Goal: Information Seeking & Learning: Learn about a topic

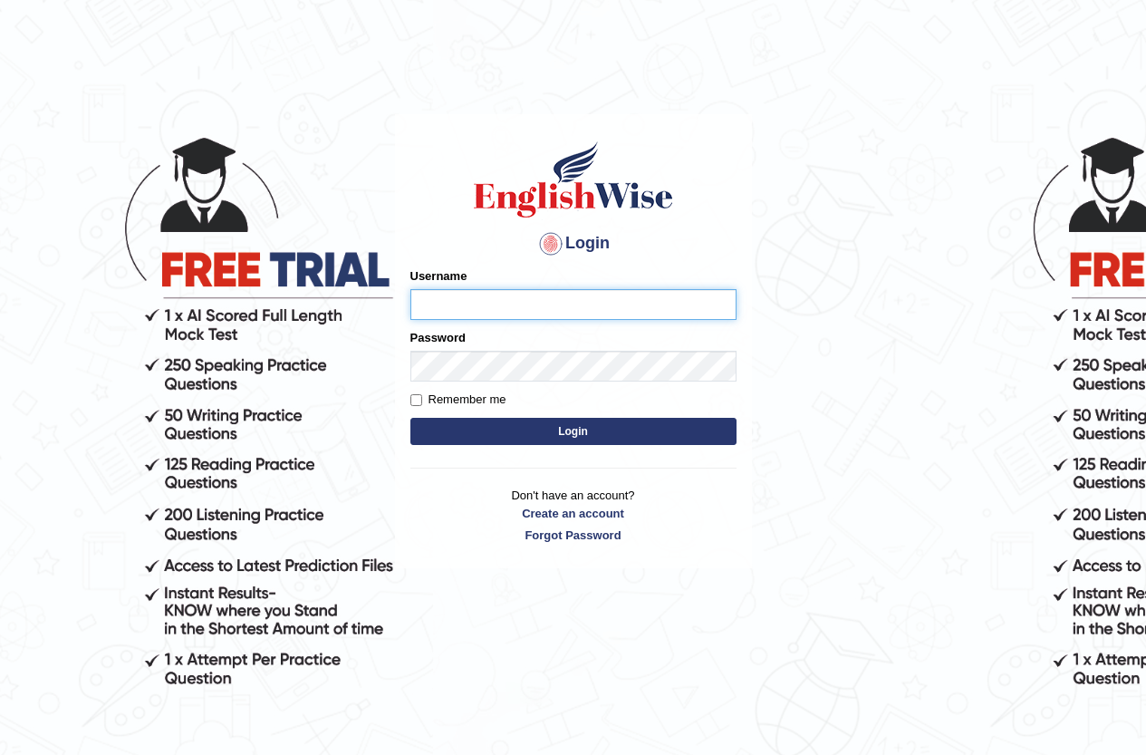
click at [483, 302] on input "Username" at bounding box center [573, 304] width 326 height 31
type input "Bondarenko"
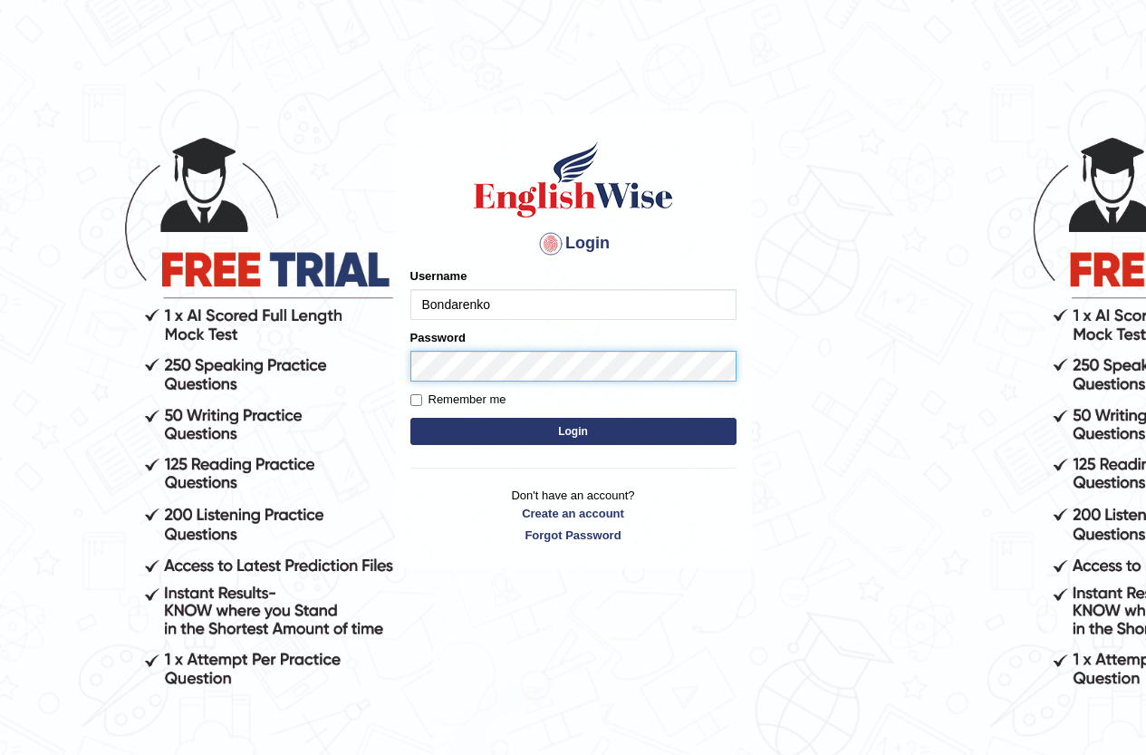
click at [410, 418] on button "Login" at bounding box center [573, 431] width 326 height 27
click at [500, 444] on button "Login" at bounding box center [573, 431] width 326 height 27
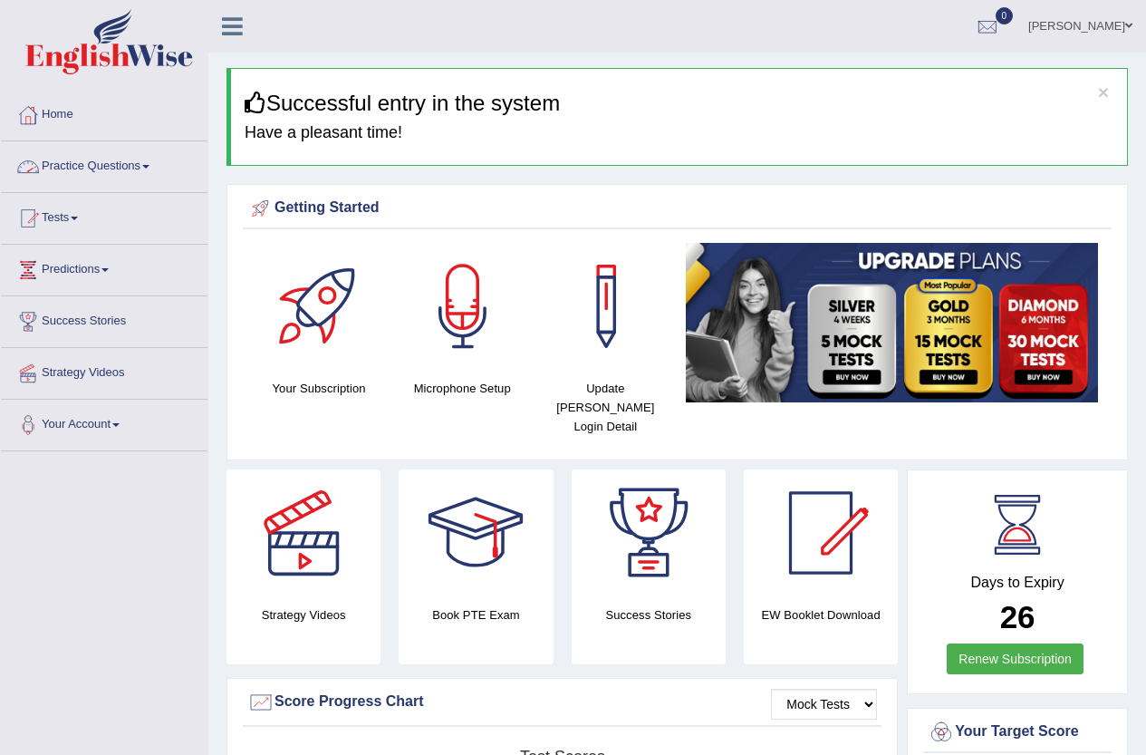
click at [87, 160] on link "Practice Questions" at bounding box center [104, 163] width 207 height 45
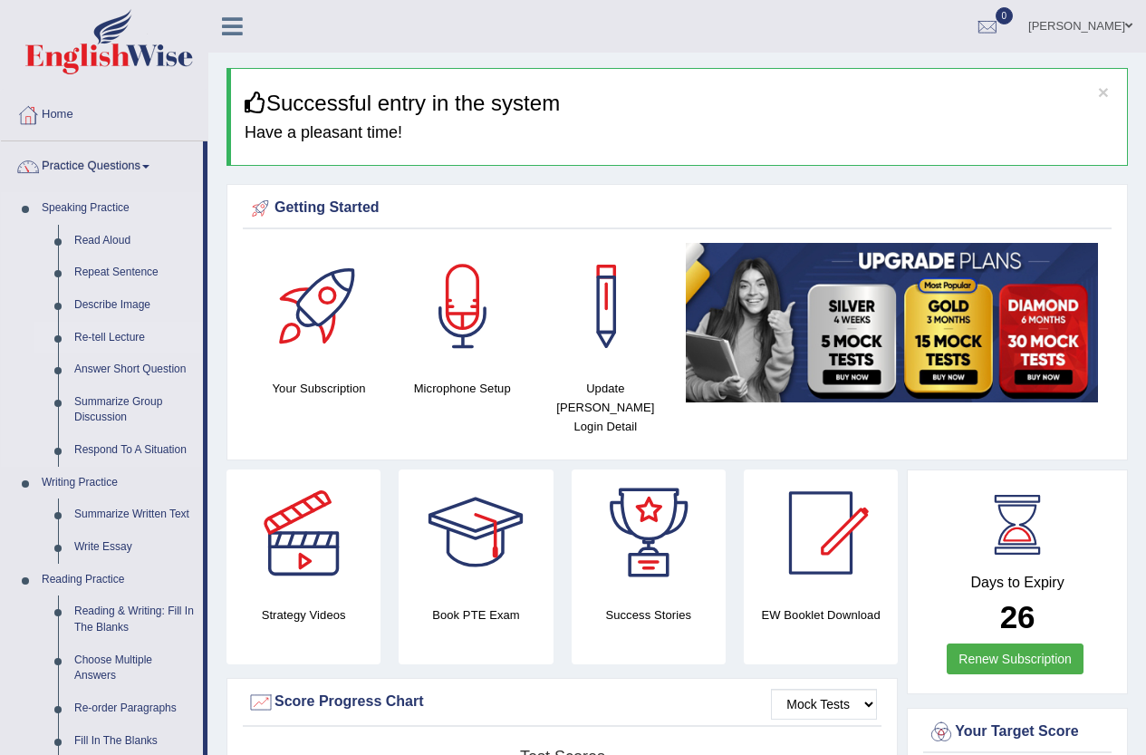
click at [128, 334] on link "Re-tell Lecture" at bounding box center [134, 338] width 137 height 33
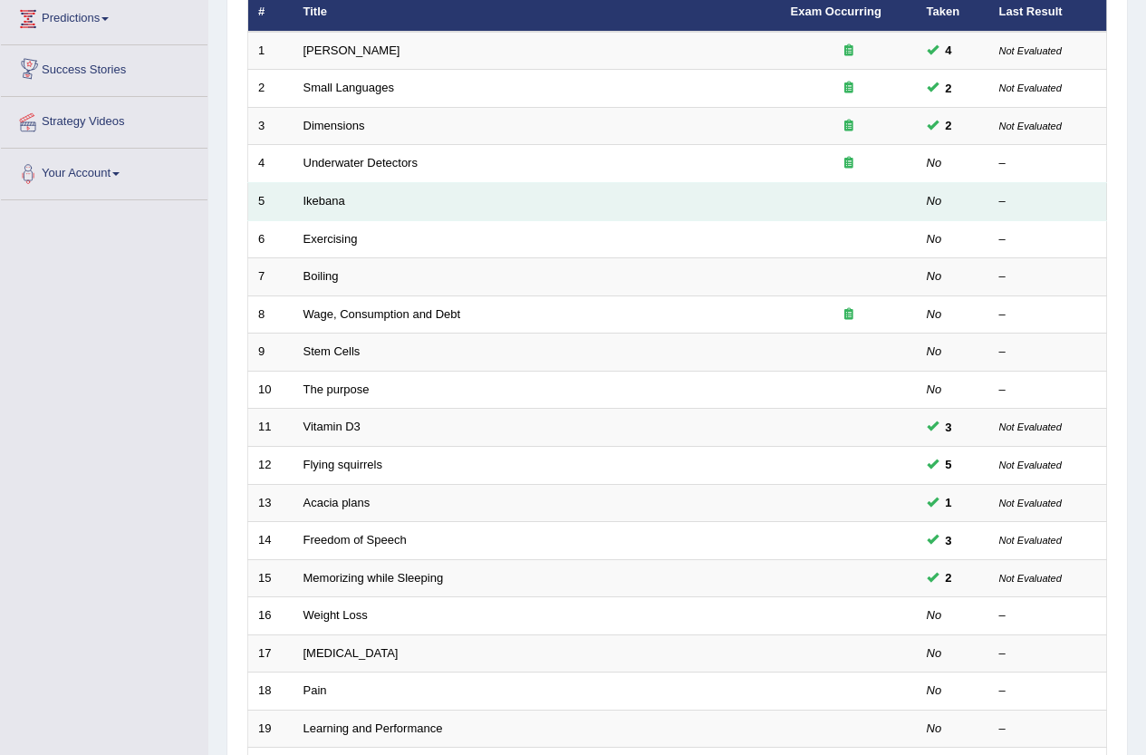
scroll to position [272, 0]
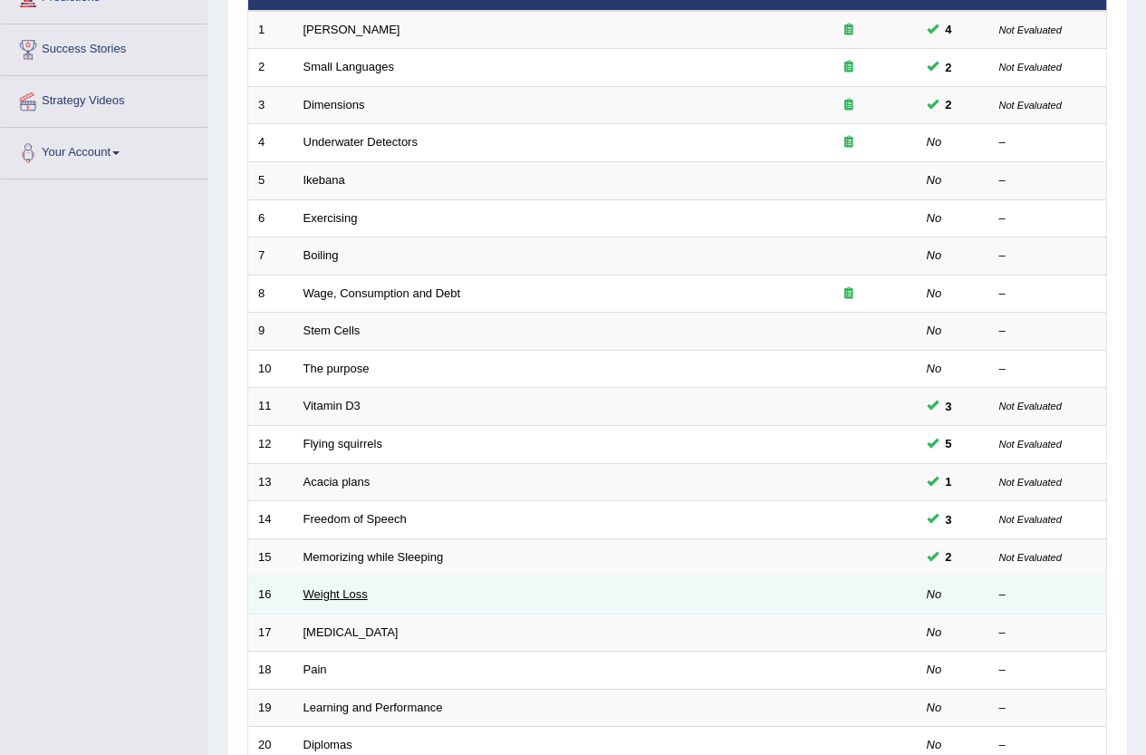
click at [342, 593] on link "Weight Loss" at bounding box center [336, 594] width 64 height 14
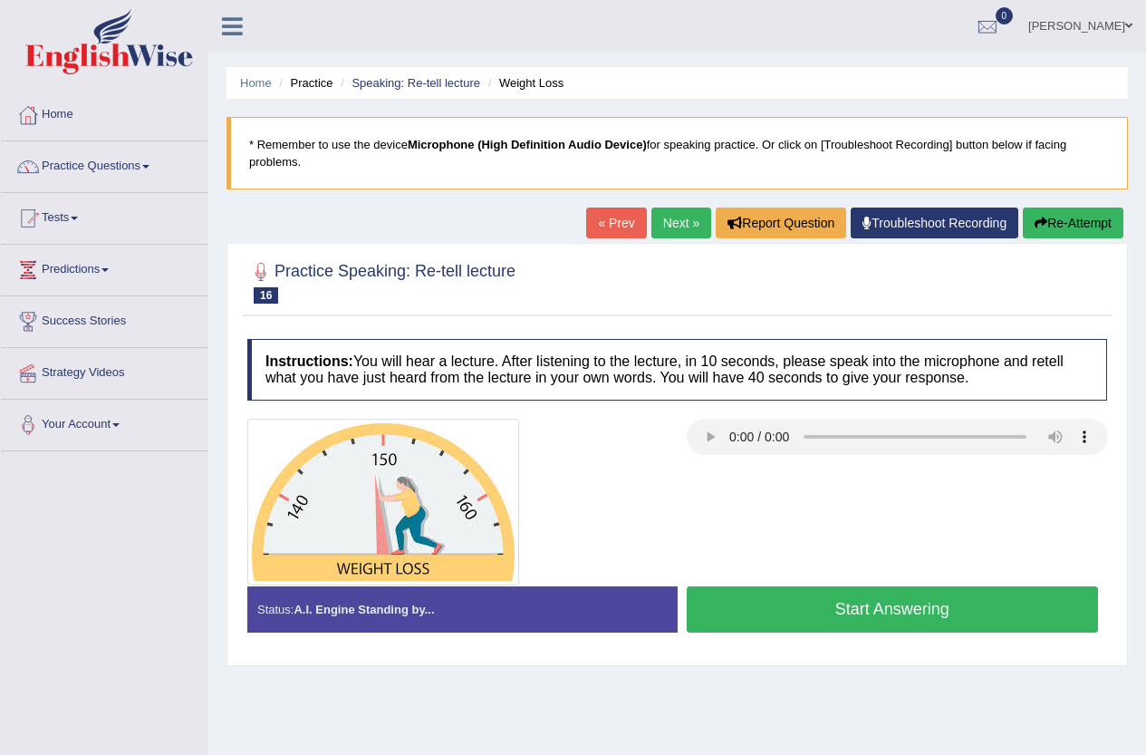
click at [739, 514] on div at bounding box center [677, 502] width 878 height 167
click at [1091, 231] on button "Re-Attempt" at bounding box center [1073, 222] width 101 height 31
click at [867, 610] on button "Start Answering" at bounding box center [893, 609] width 412 height 46
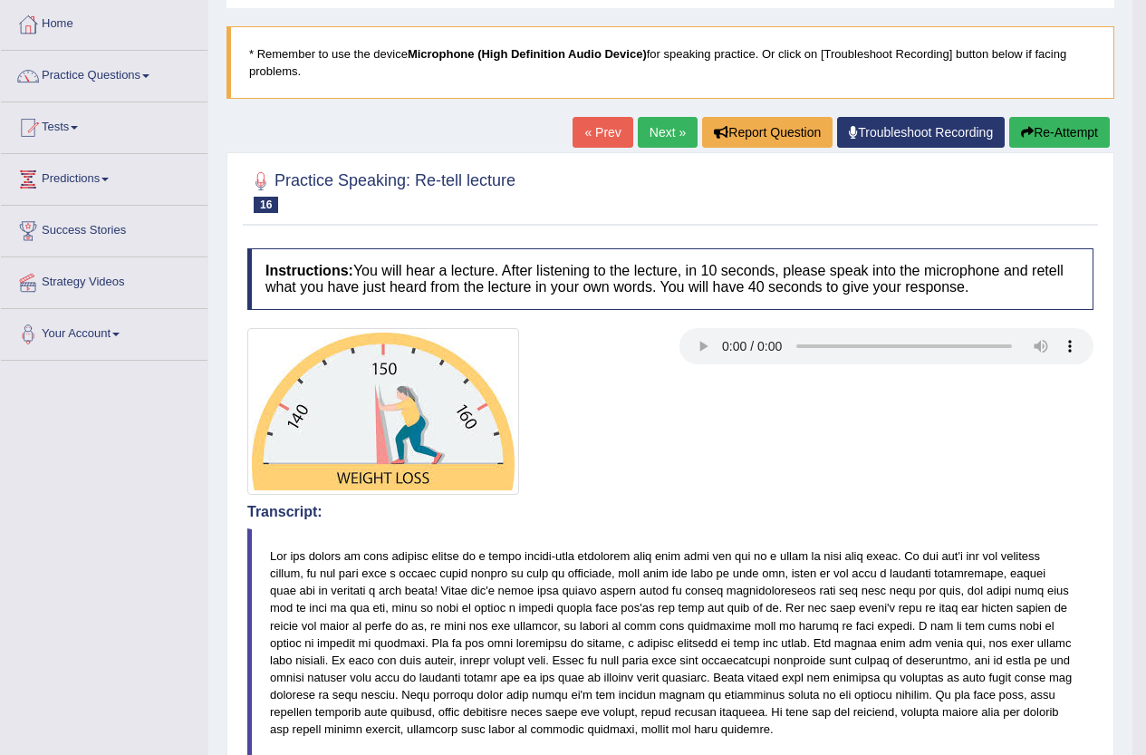
scroll to position [181, 0]
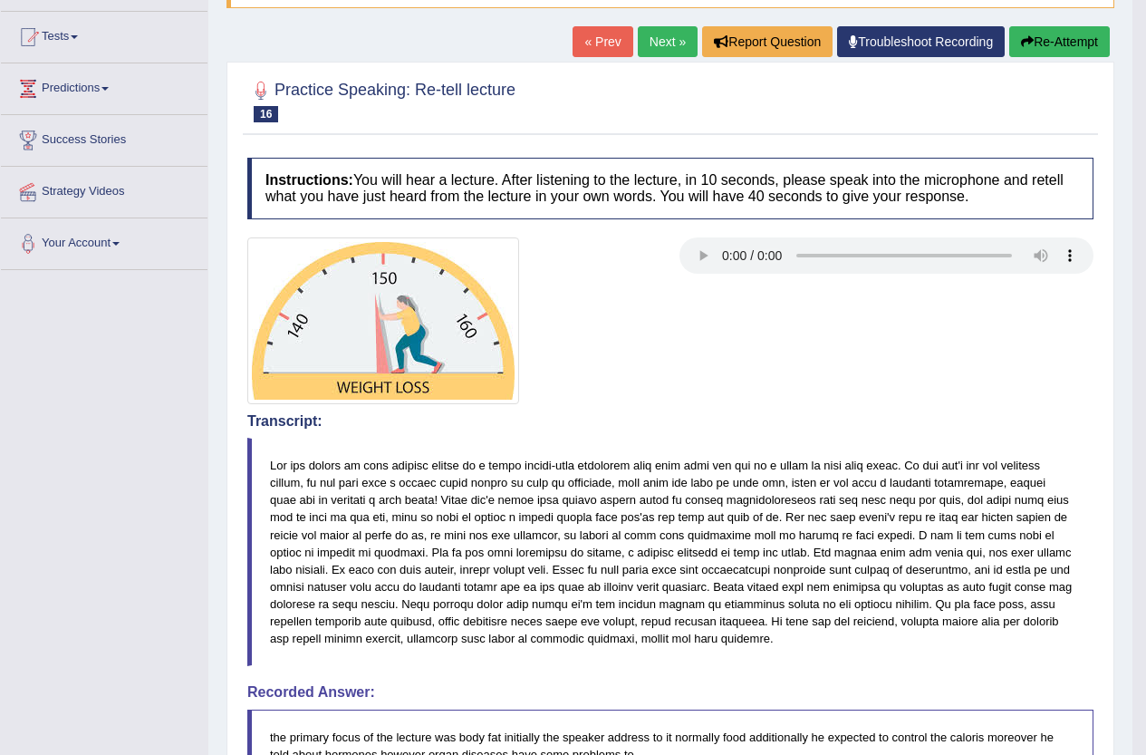
click at [1077, 41] on button "Re-Attempt" at bounding box center [1059, 41] width 101 height 31
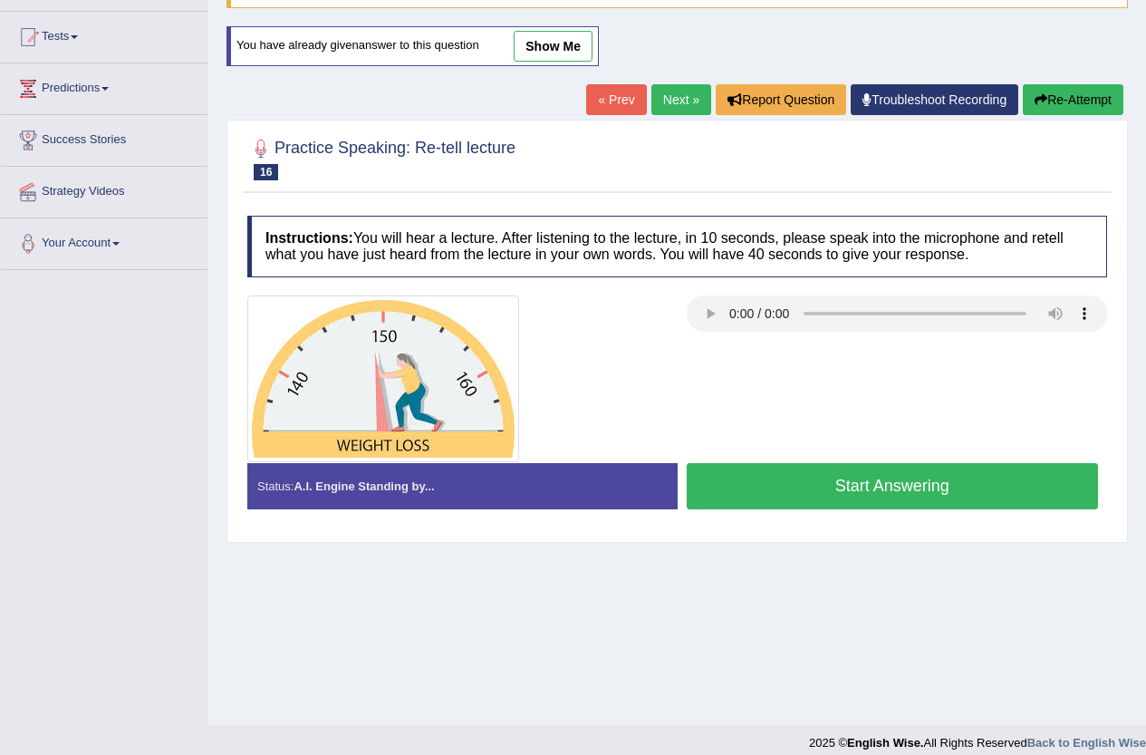
click at [915, 483] on button "Start Answering" at bounding box center [893, 486] width 412 height 46
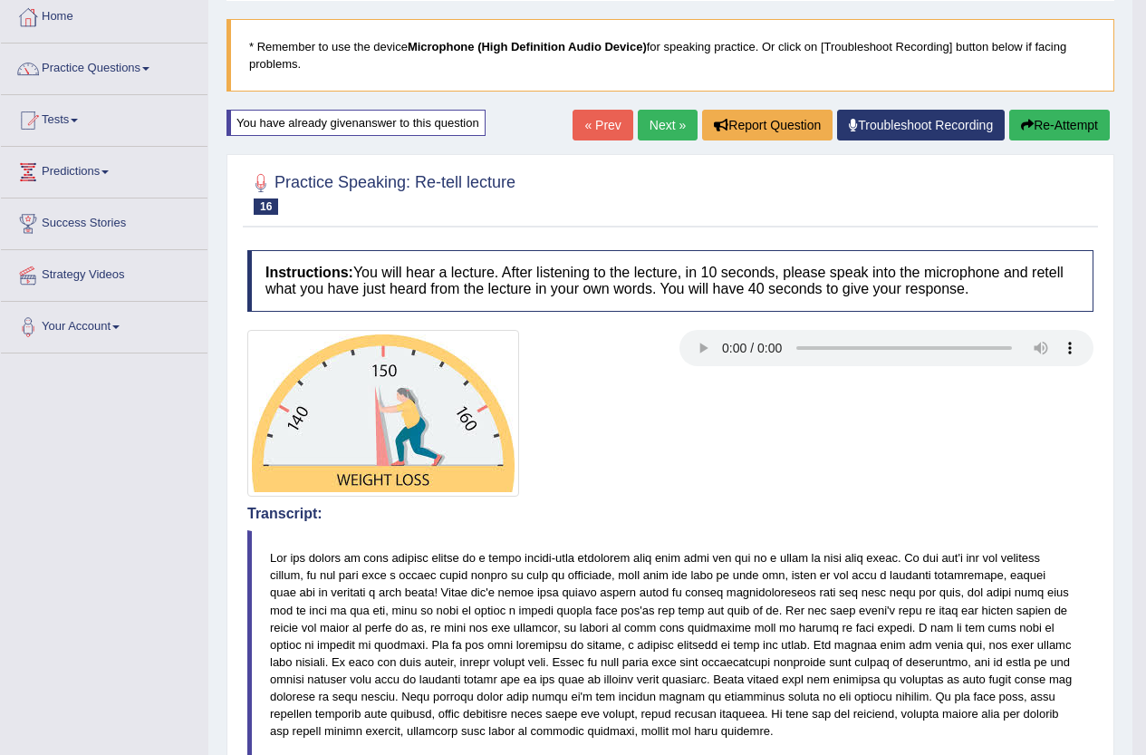
scroll to position [91, 0]
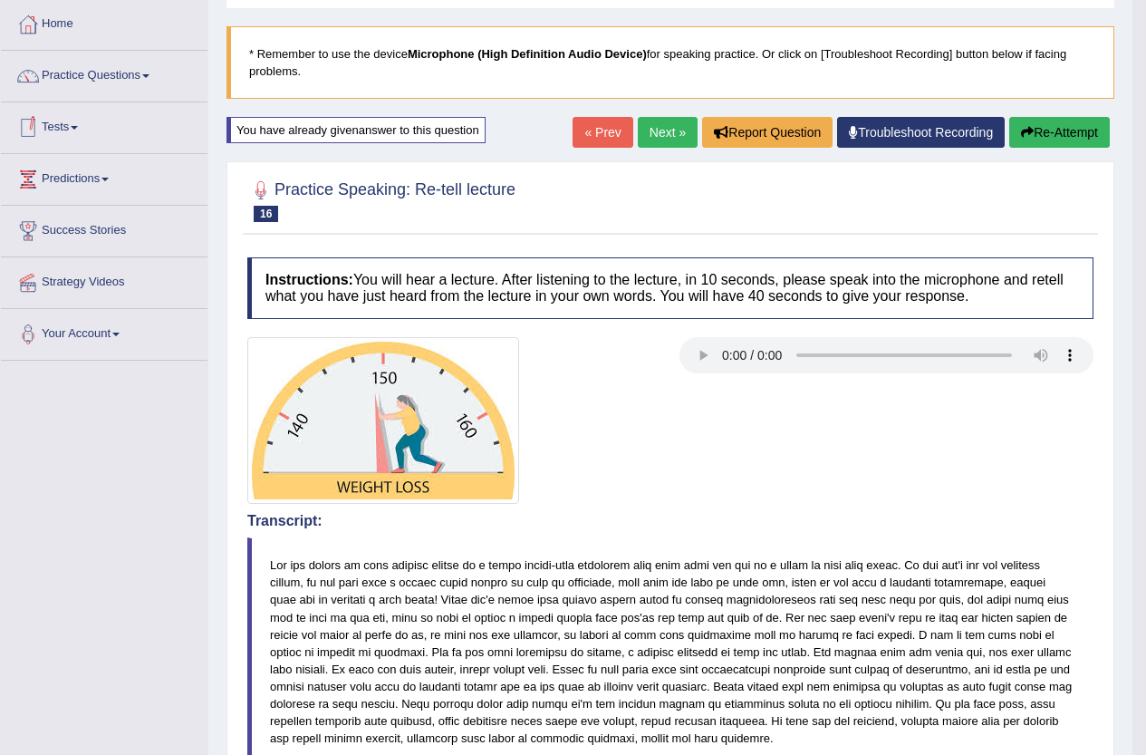
click at [666, 116] on div "Home Practice Speaking: Re-tell lecture Weight Loss * Remember to use the devic…" at bounding box center [670, 652] width 924 height 1486
click at [659, 132] on link "Next »" at bounding box center [668, 132] width 60 height 31
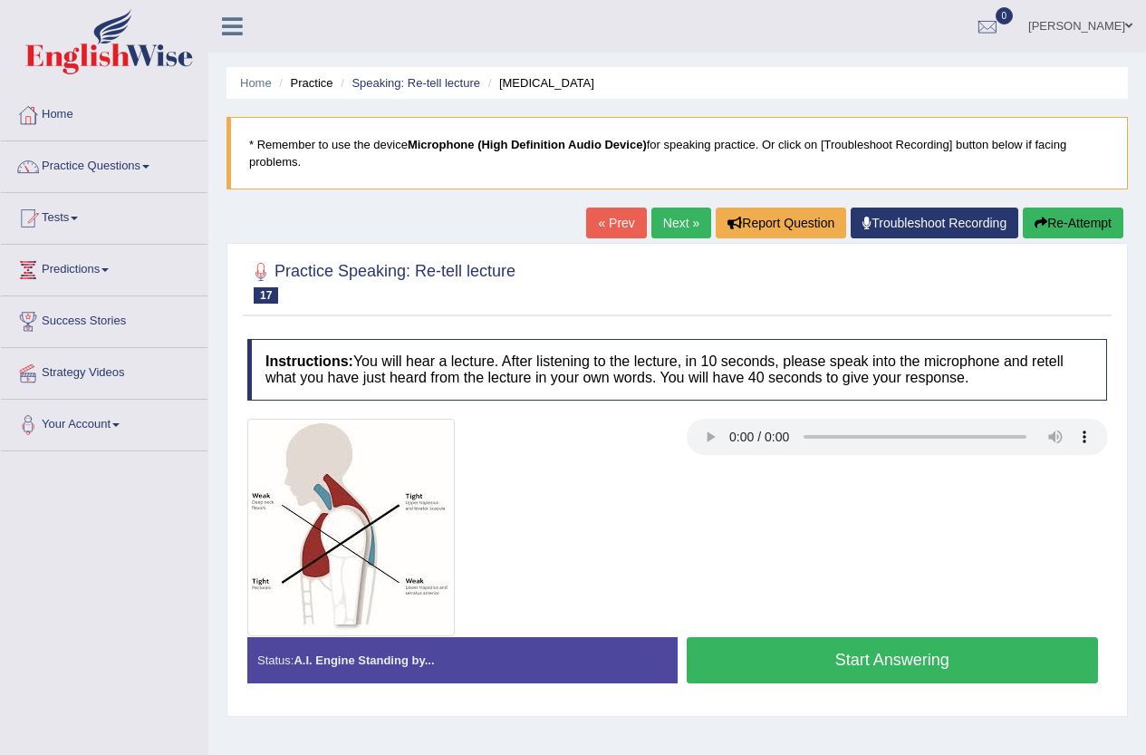
click at [800, 659] on button "Start Answering" at bounding box center [893, 660] width 412 height 46
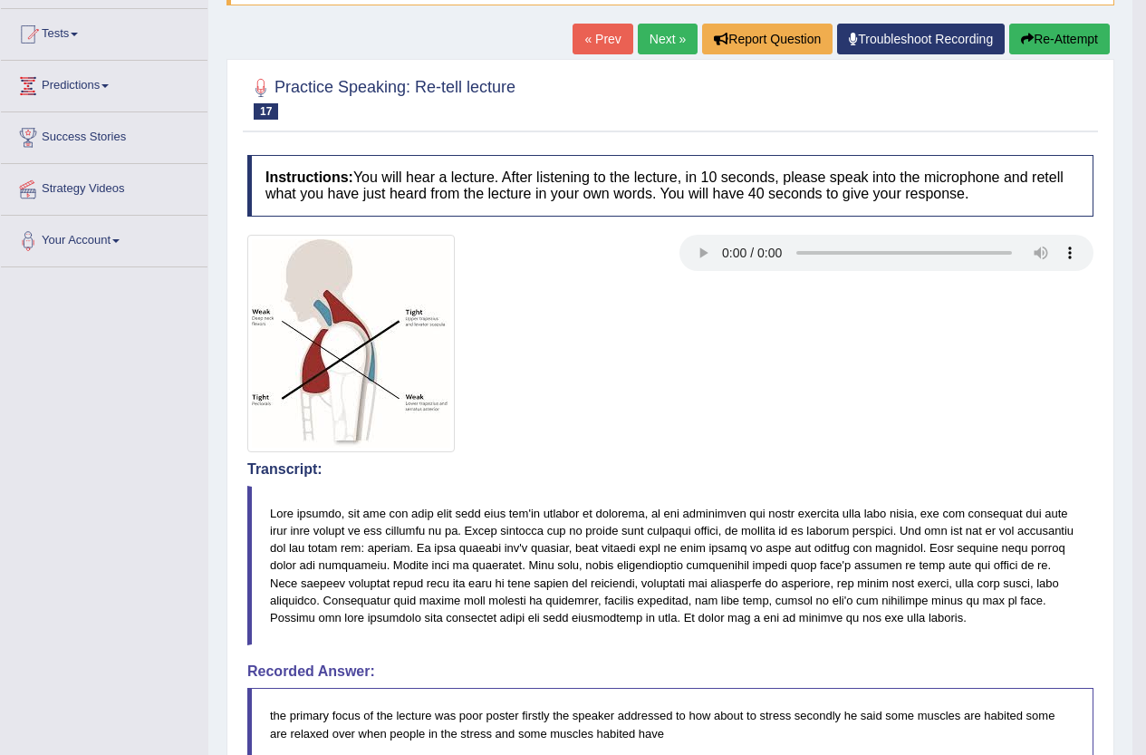
scroll to position [181, 0]
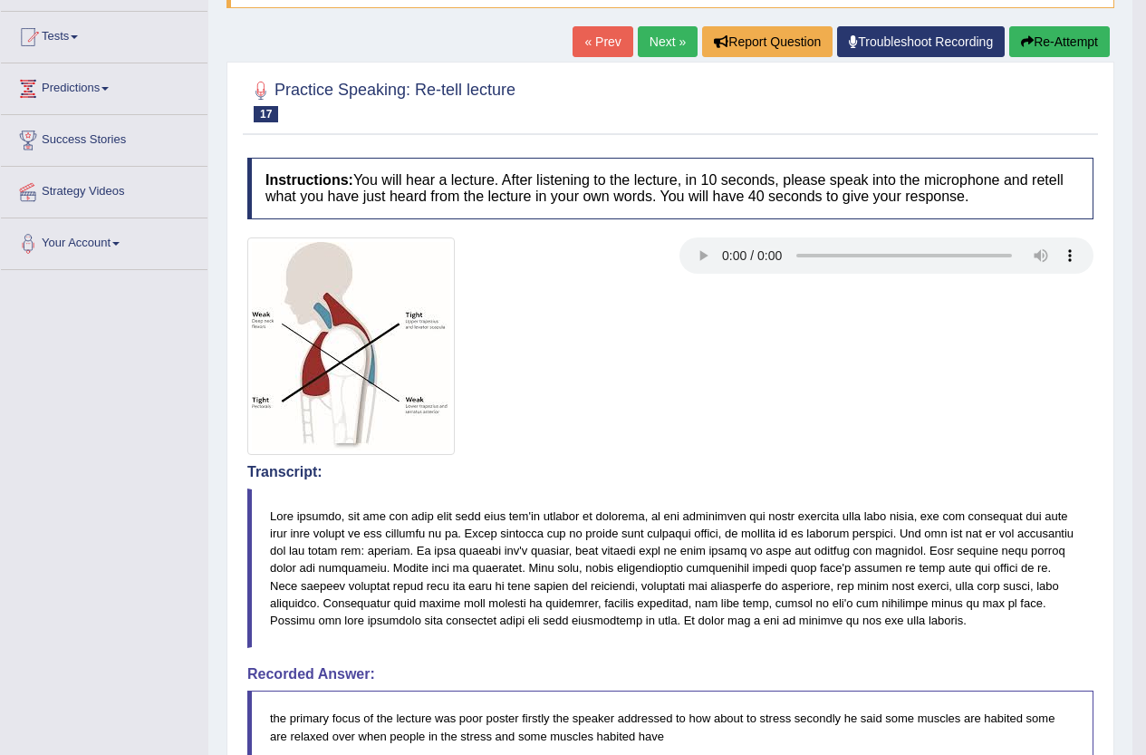
click at [1089, 49] on button "Re-Attempt" at bounding box center [1059, 41] width 101 height 31
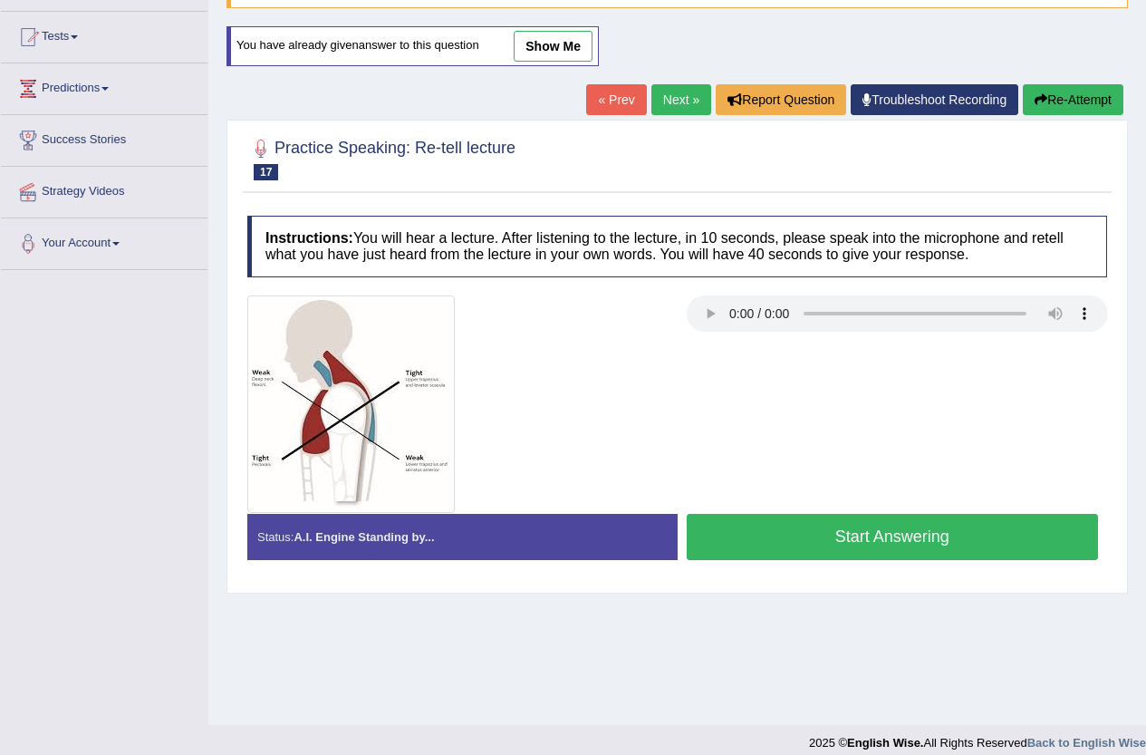
click at [900, 533] on button "Start Answering" at bounding box center [893, 537] width 412 height 46
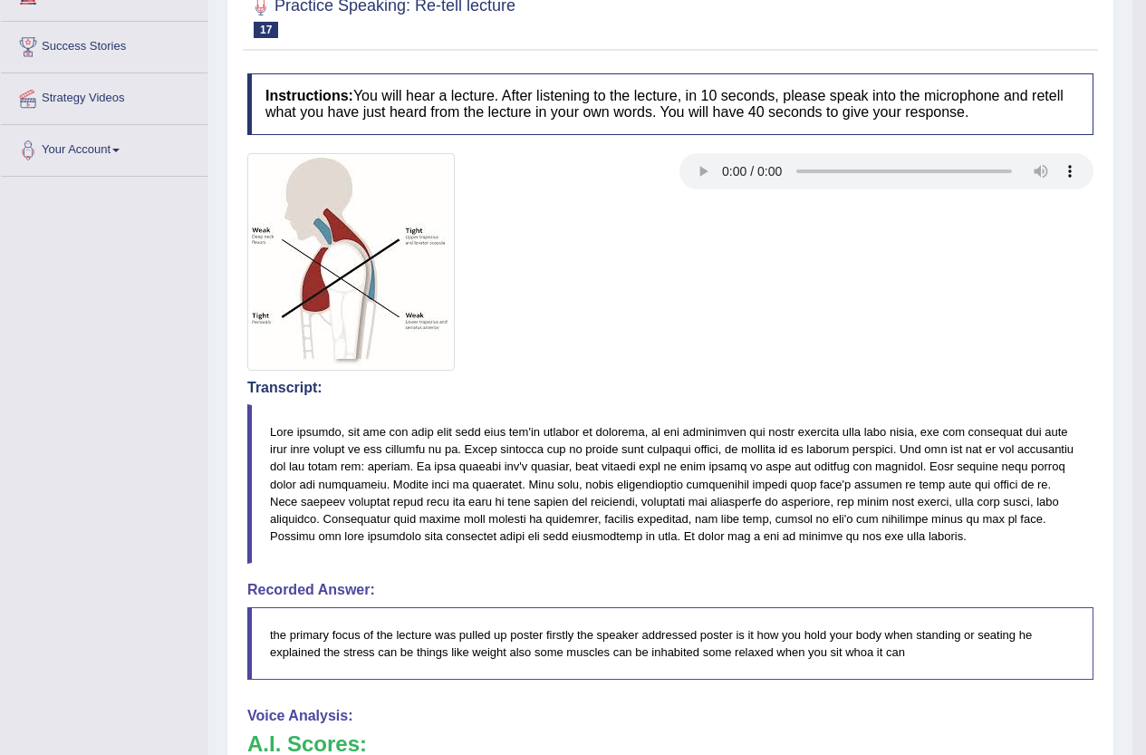
scroll to position [272, 0]
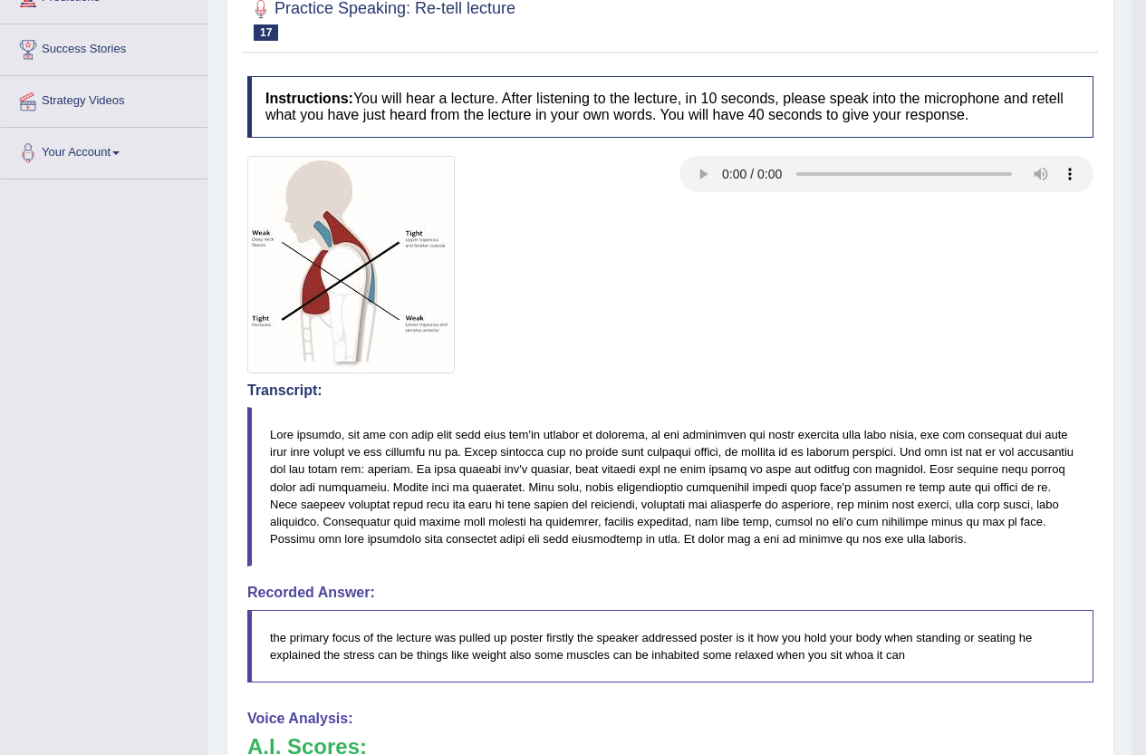
drag, startPoint x: 406, startPoint y: 430, endPoint x: 667, endPoint y: 438, distance: 261.0
click at [667, 438] on blockquote at bounding box center [670, 486] width 846 height 159
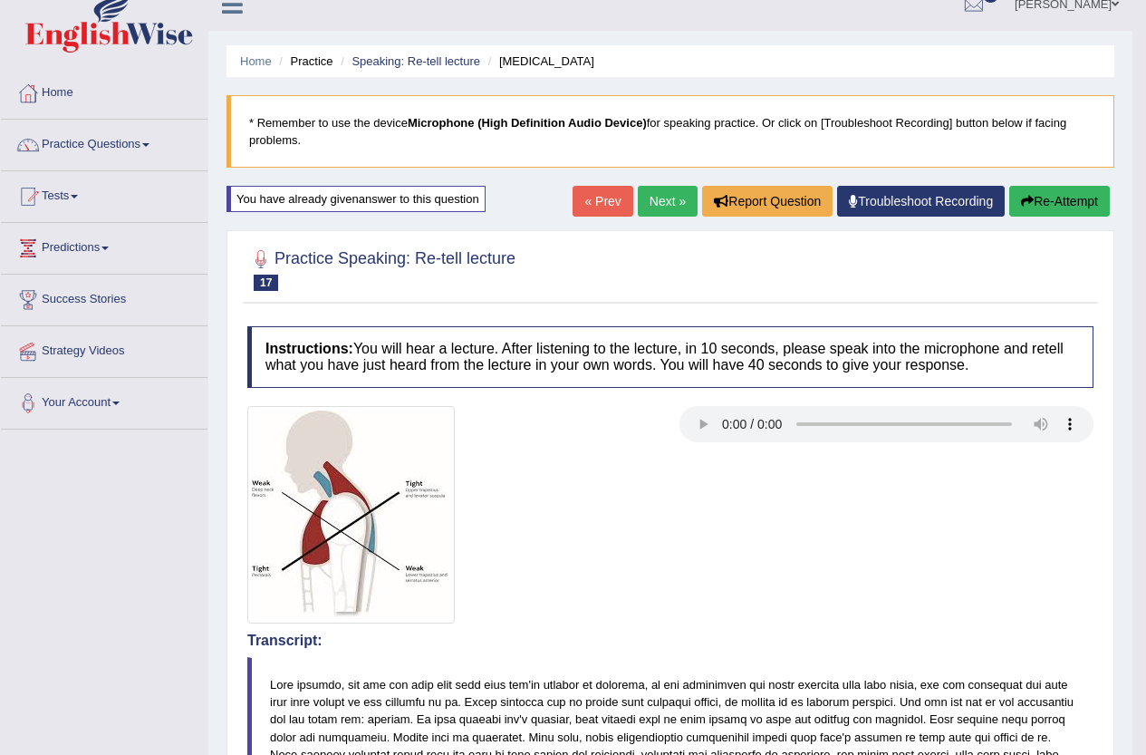
scroll to position [0, 0]
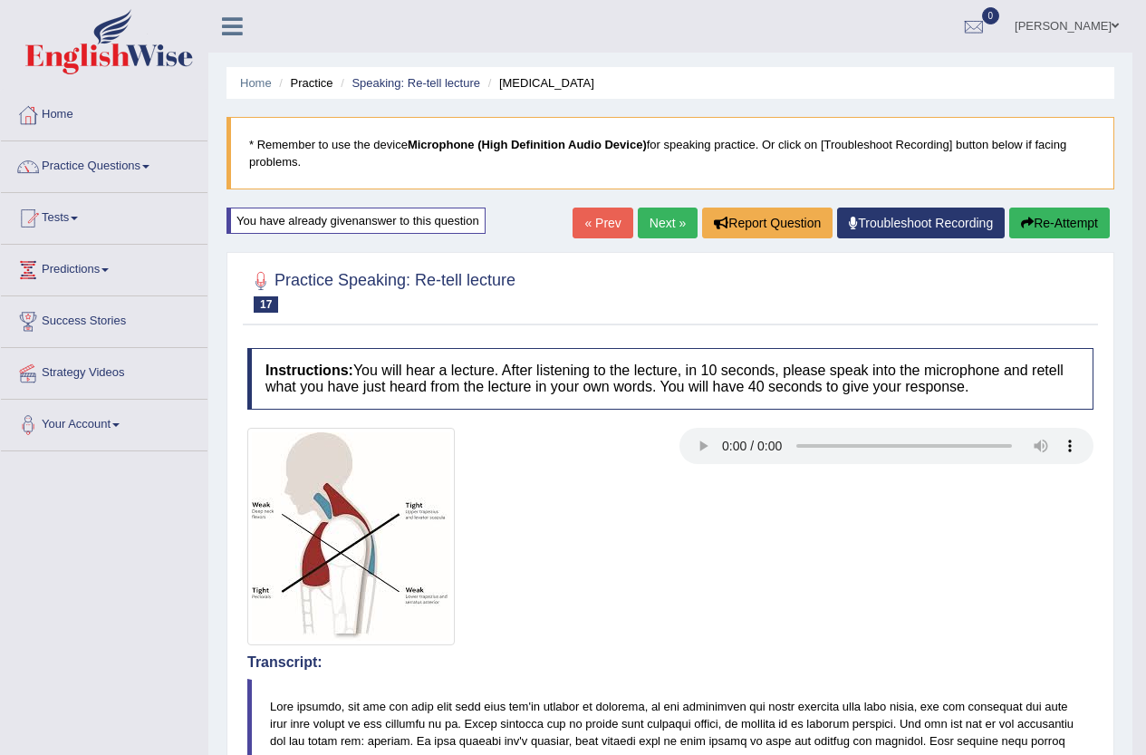
click at [658, 217] on link "Next »" at bounding box center [668, 222] width 60 height 31
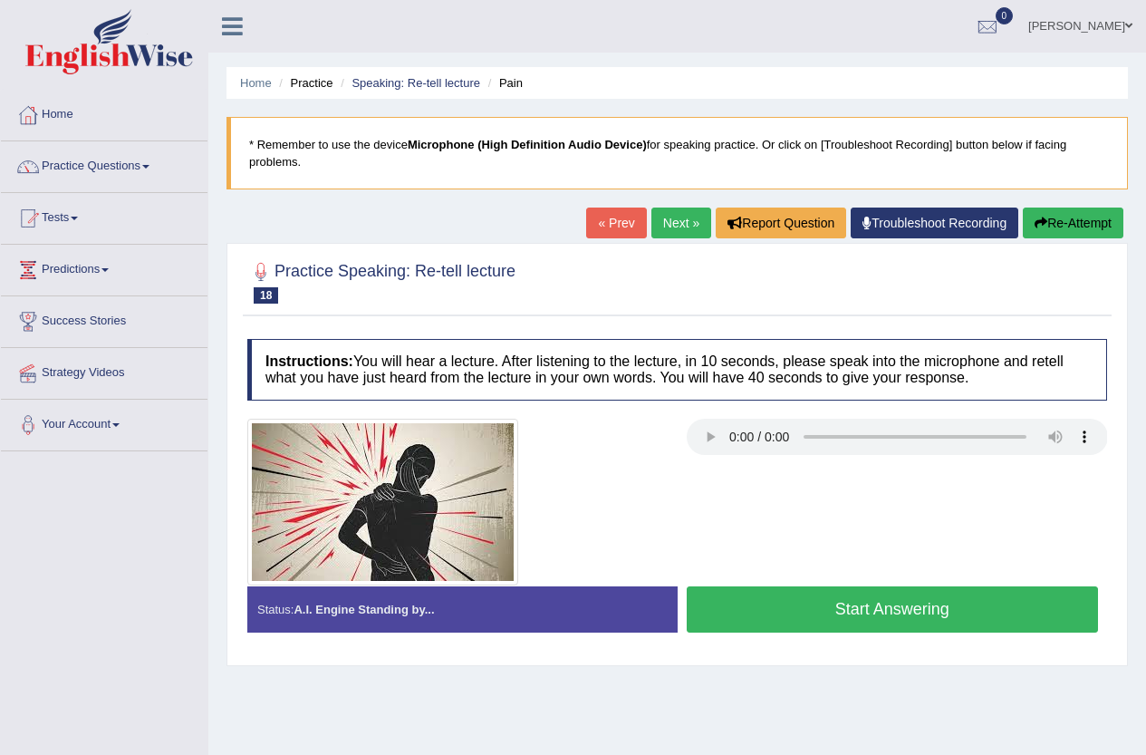
click at [787, 607] on button "Start Answering" at bounding box center [893, 609] width 412 height 46
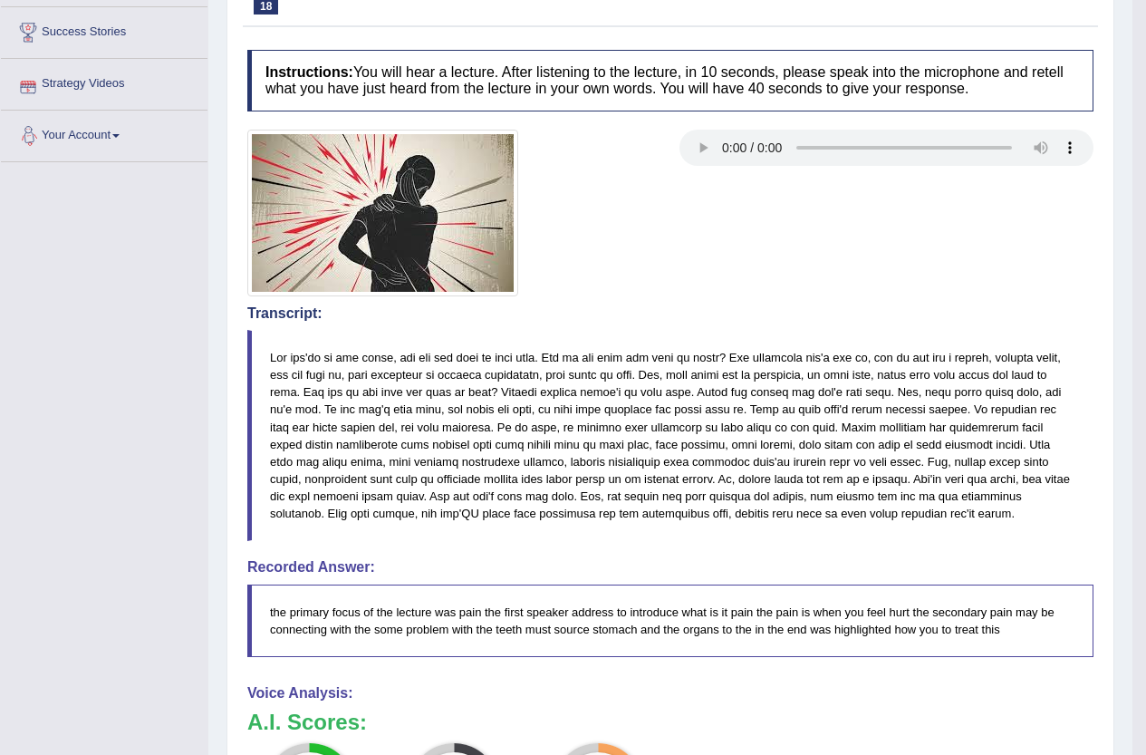
scroll to position [181, 0]
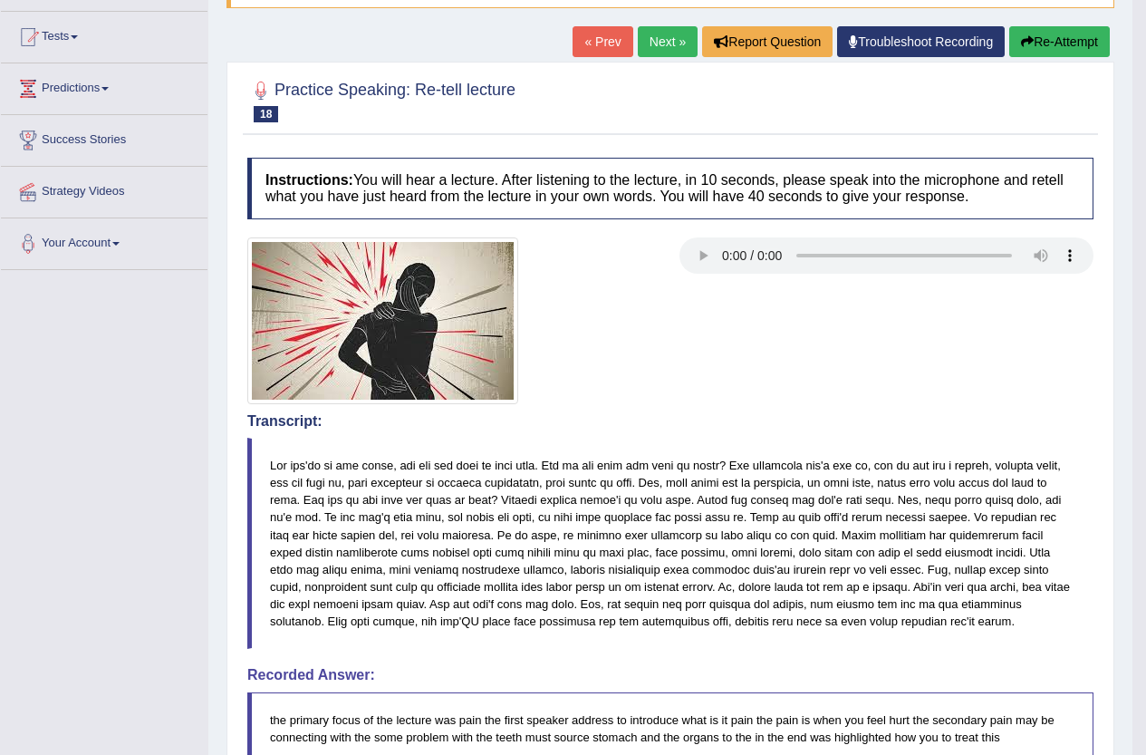
click at [843, 517] on blockquote at bounding box center [670, 543] width 846 height 211
click at [1028, 53] on button "Re-Attempt" at bounding box center [1059, 41] width 101 height 31
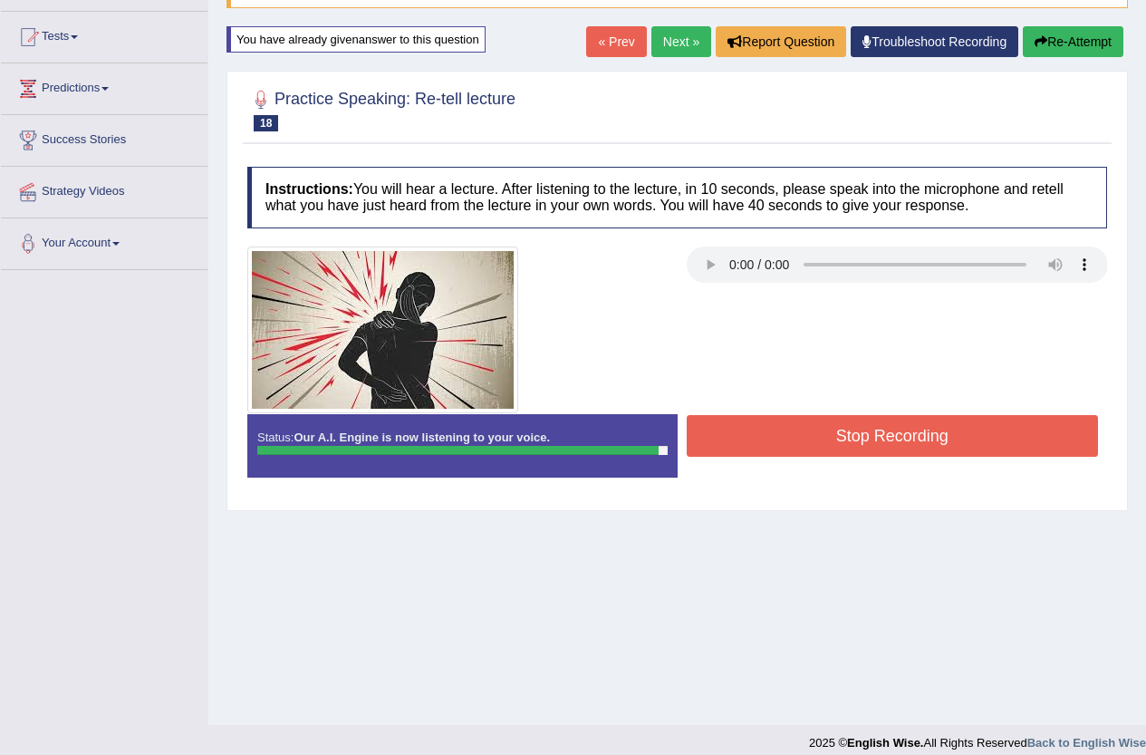
click at [900, 433] on button "Stop Recording" at bounding box center [893, 436] width 412 height 42
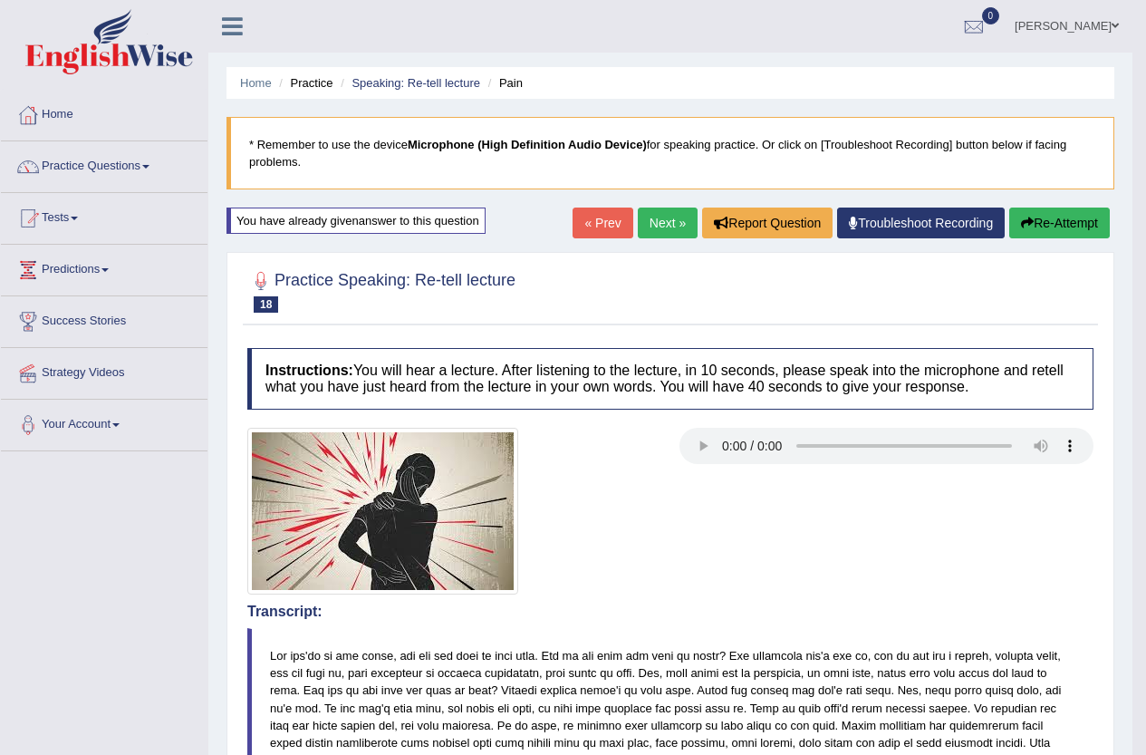
click at [1026, 236] on button "Re-Attempt" at bounding box center [1059, 222] width 101 height 31
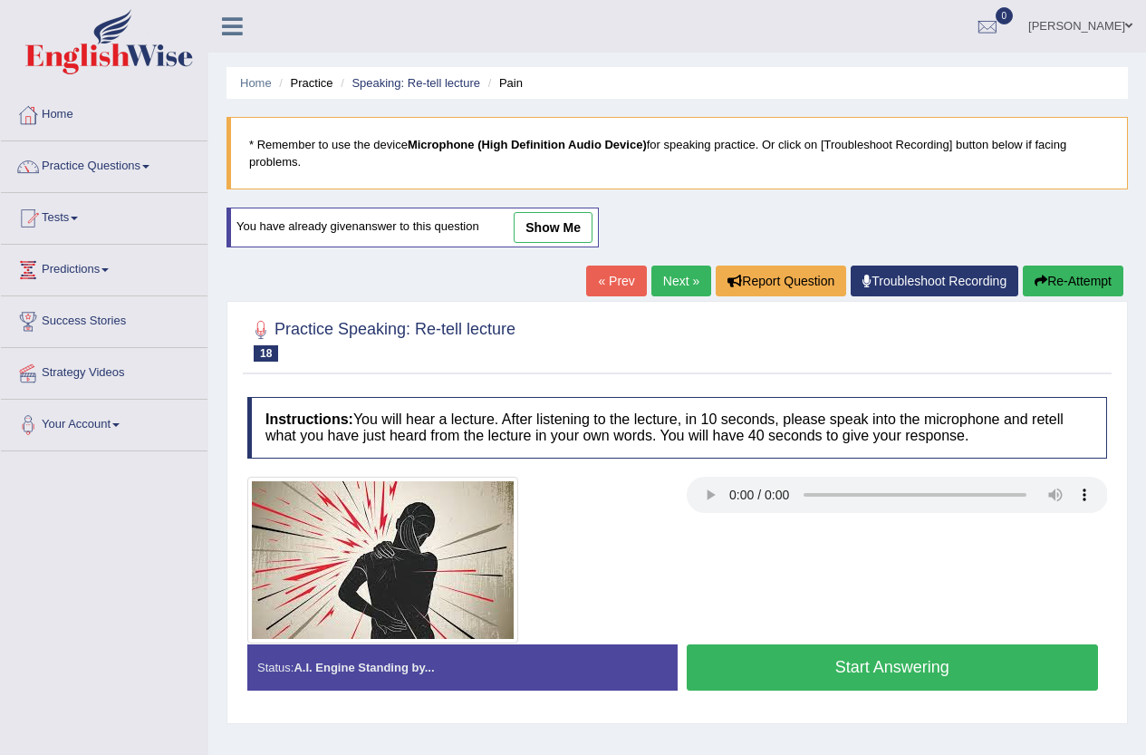
click at [918, 665] on button "Start Answering" at bounding box center [893, 667] width 412 height 46
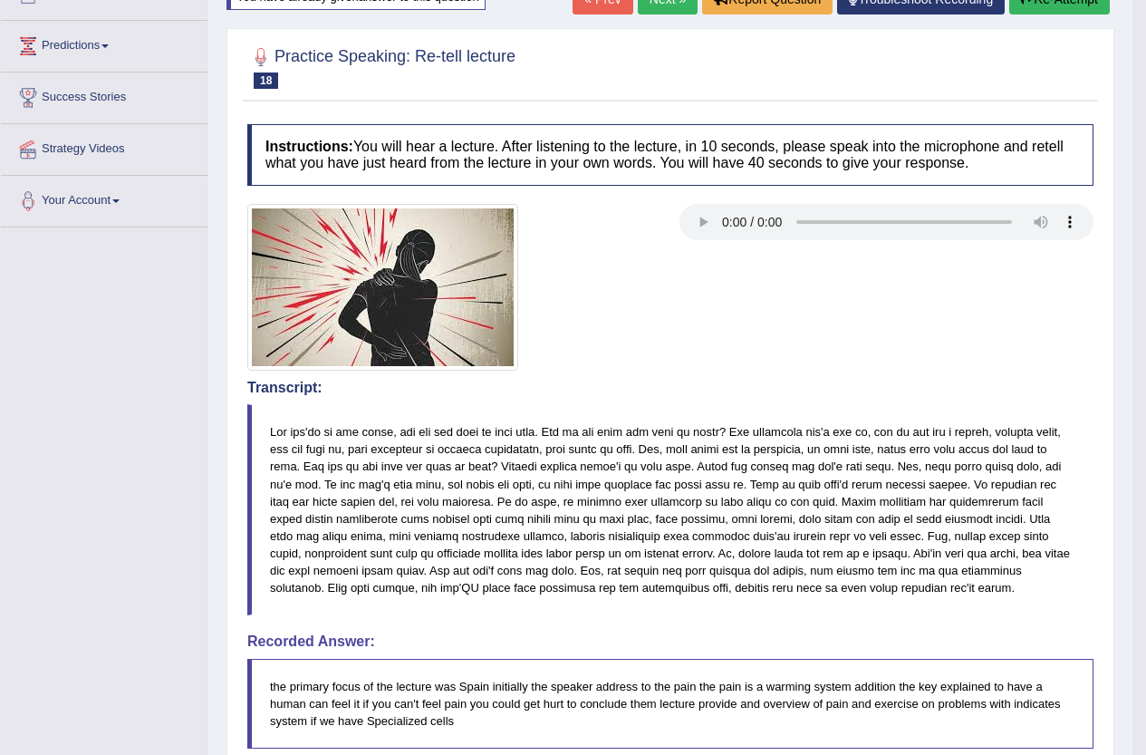
scroll to position [181, 0]
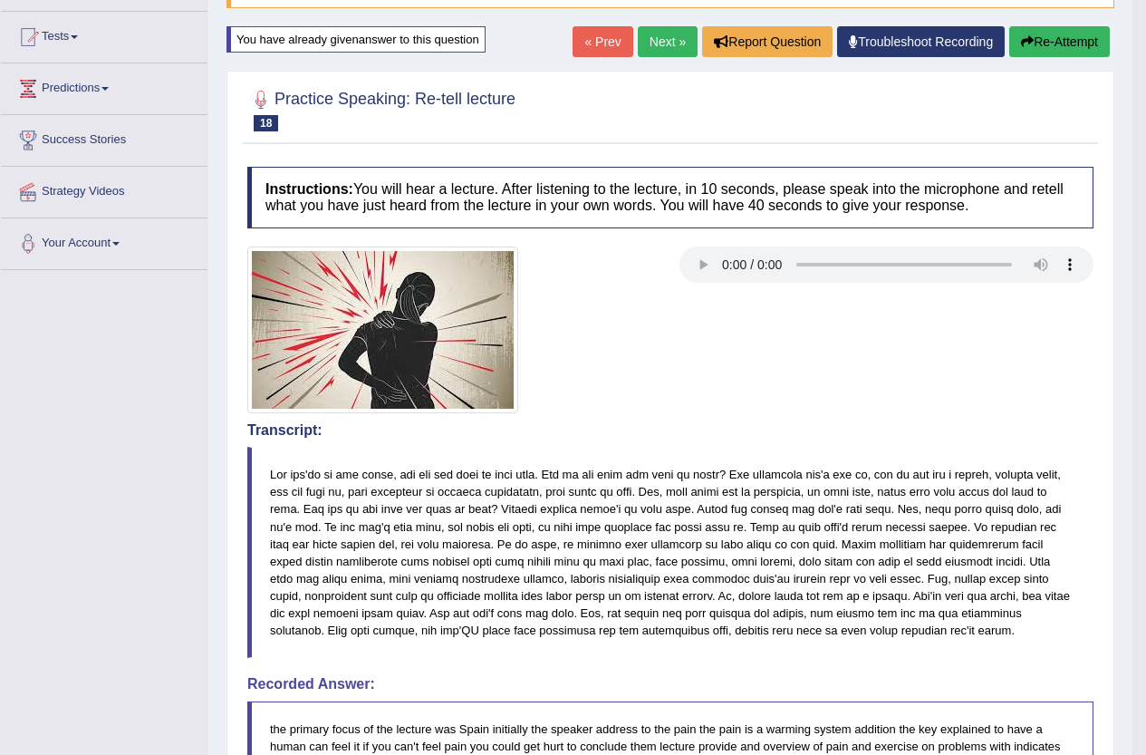
click at [657, 53] on link "Next »" at bounding box center [668, 41] width 60 height 31
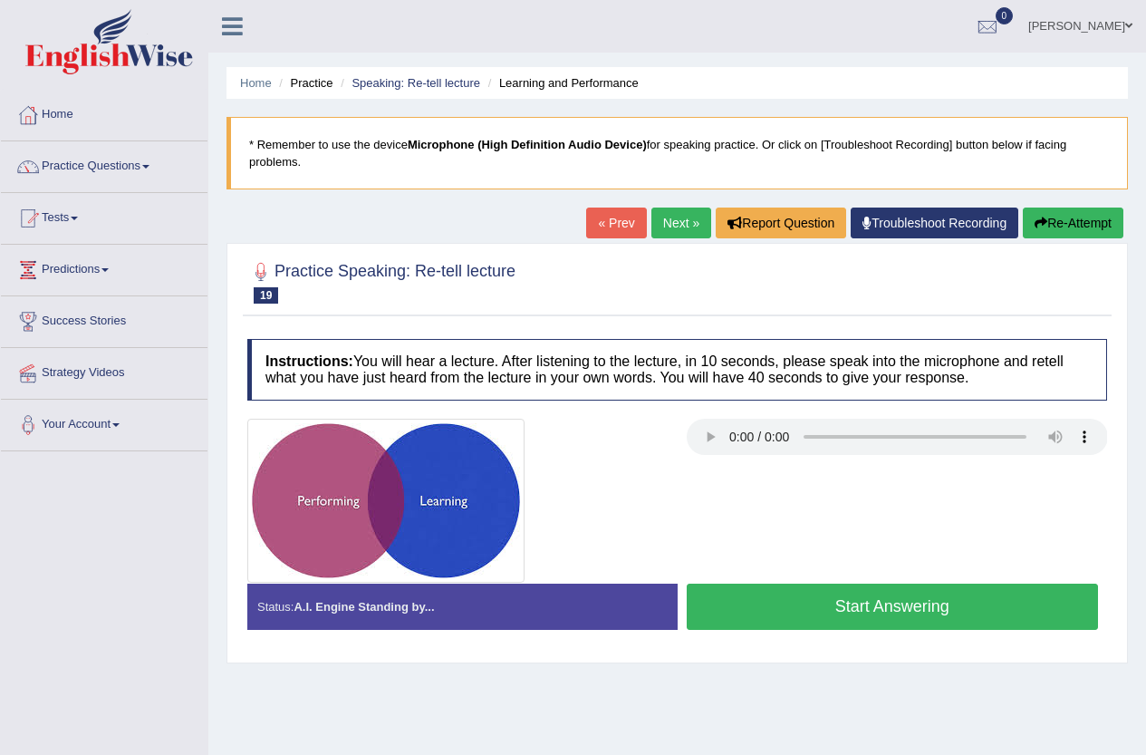
click at [982, 260] on div at bounding box center [677, 281] width 860 height 55
click at [810, 621] on button "Start Answering" at bounding box center [893, 606] width 412 height 46
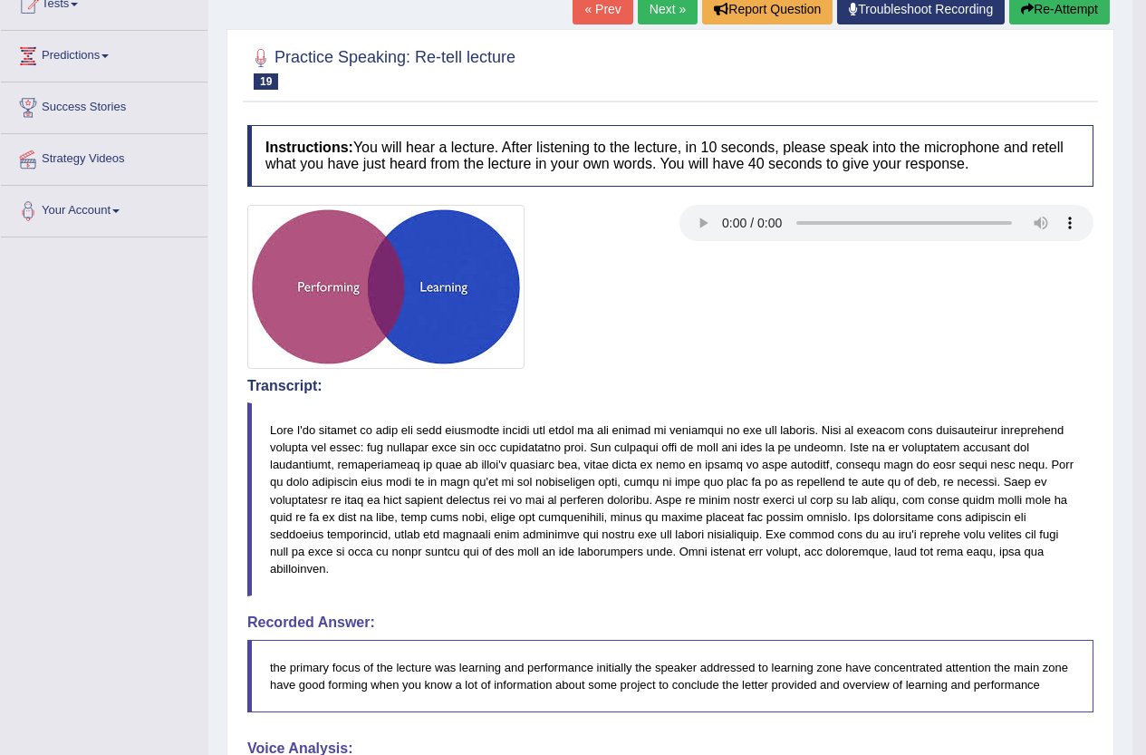
scroll to position [181, 0]
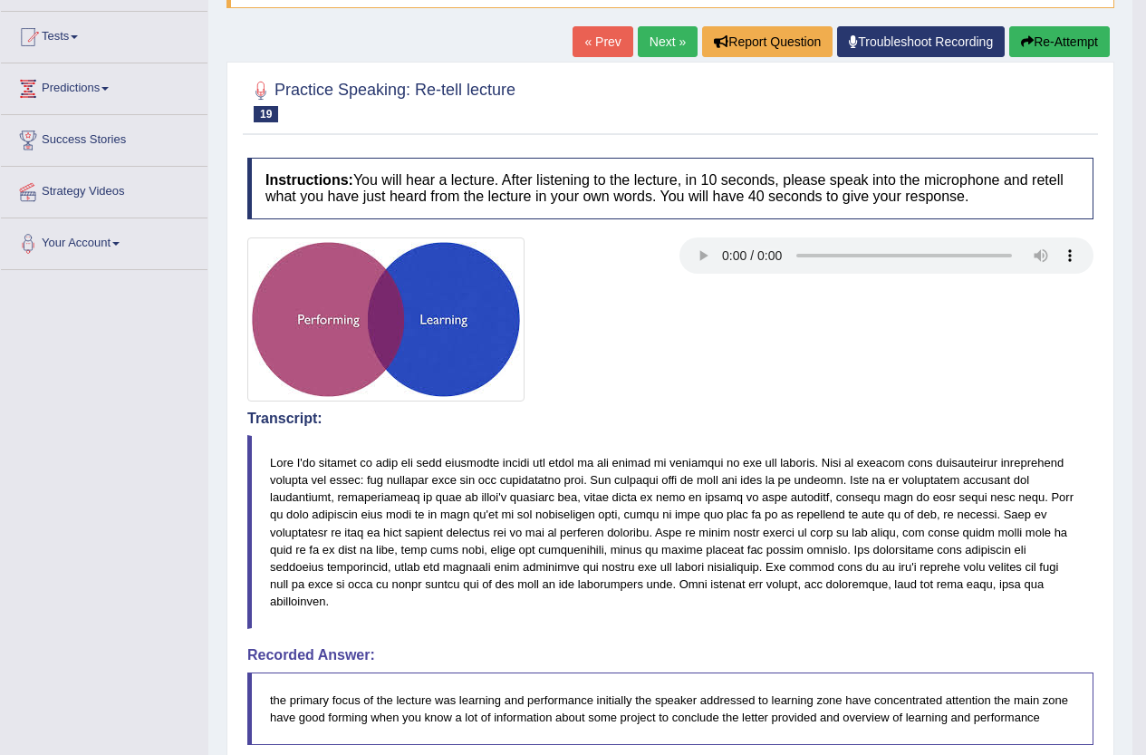
click at [60, 490] on div "Toggle navigation Home Practice Questions Speaking Practice Read Aloud Repeat S…" at bounding box center [566, 548] width 1132 height 1459
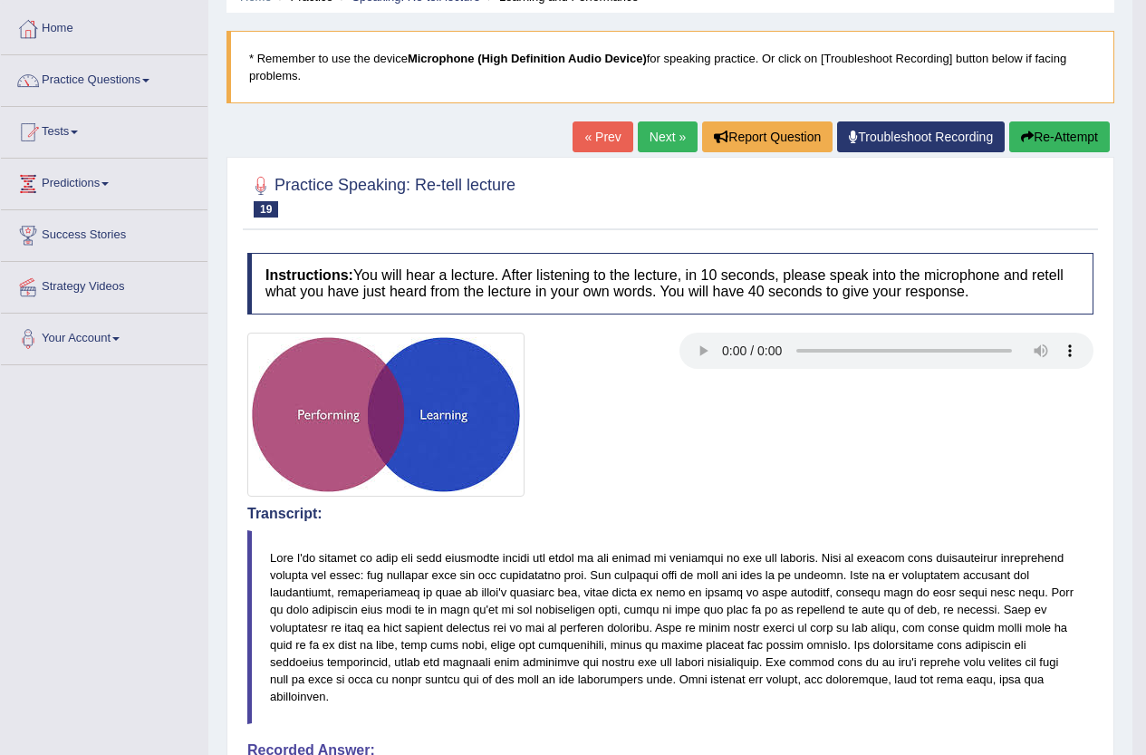
scroll to position [0, 0]
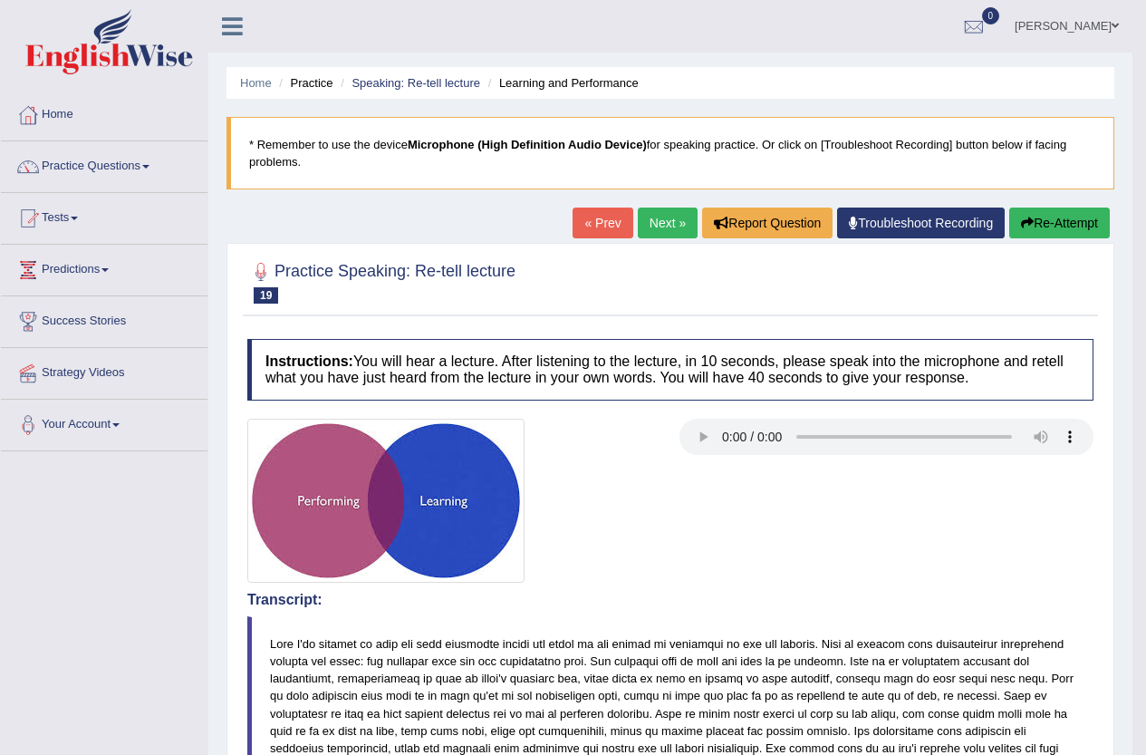
click at [1078, 18] on link "Denis Bondarenko" at bounding box center [1066, 23] width 131 height 47
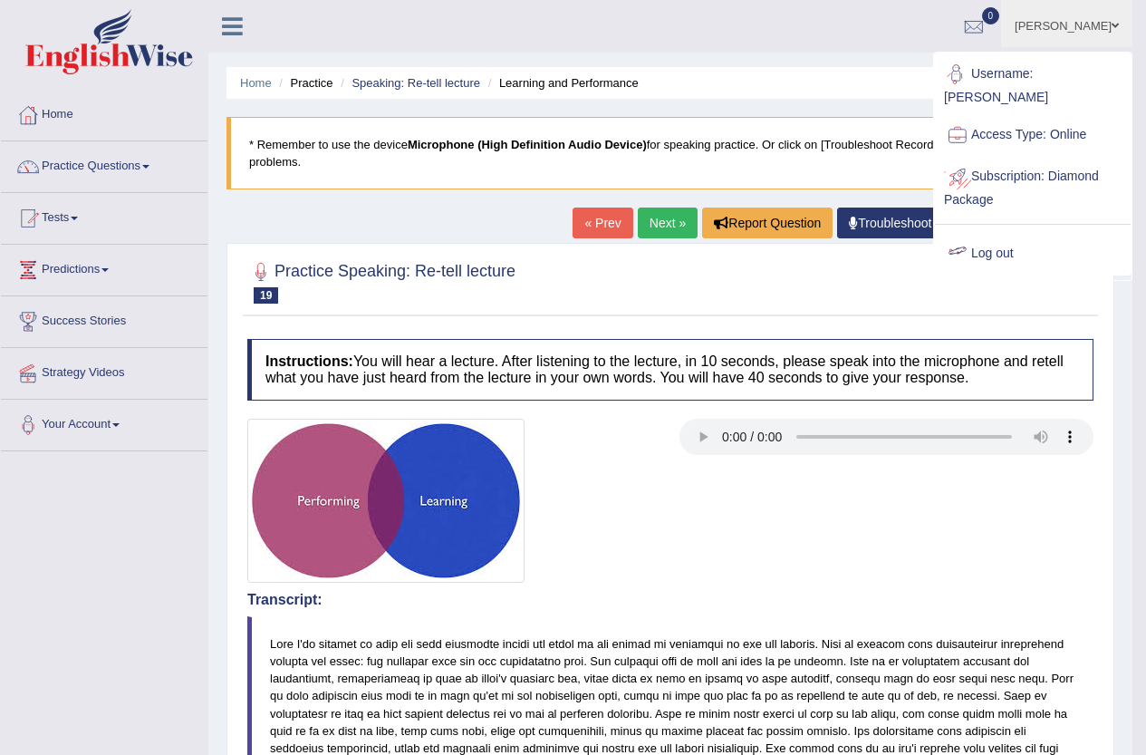
click at [1013, 235] on link "Log out" at bounding box center [1033, 254] width 196 height 42
